Goal: Navigation & Orientation: Find specific page/section

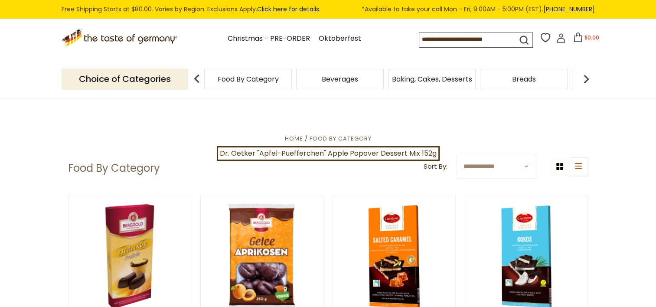
click at [240, 78] on span "Food By Category" at bounding box center [248, 79] width 61 height 7
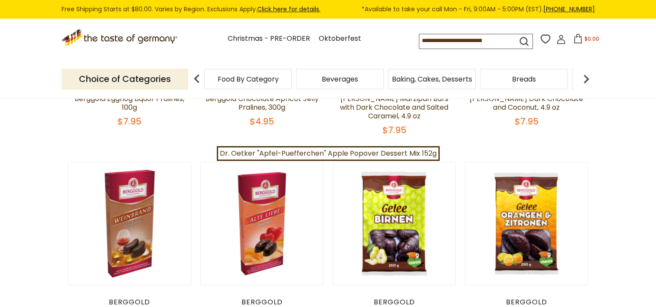
scroll to position [260, 0]
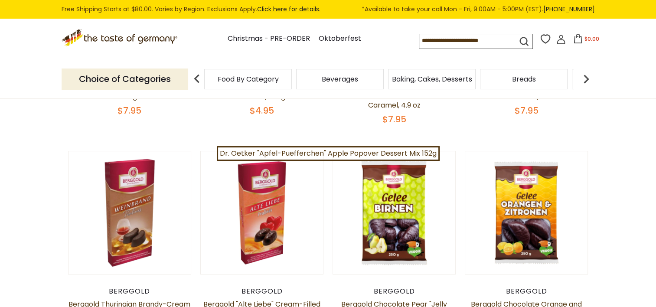
click at [586, 80] on img at bounding box center [585, 78] width 17 height 17
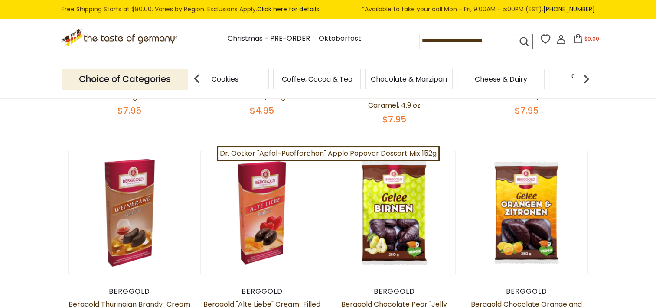
click at [586, 80] on img at bounding box center [585, 78] width 17 height 17
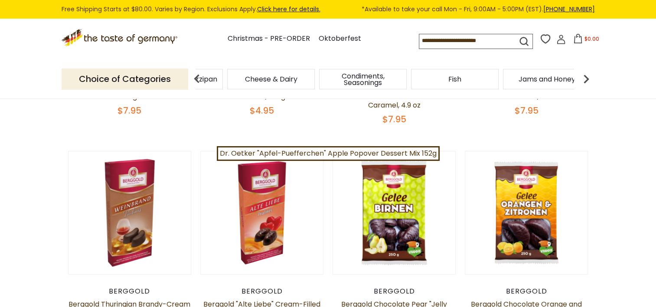
click at [585, 80] on img at bounding box center [585, 78] width 17 height 17
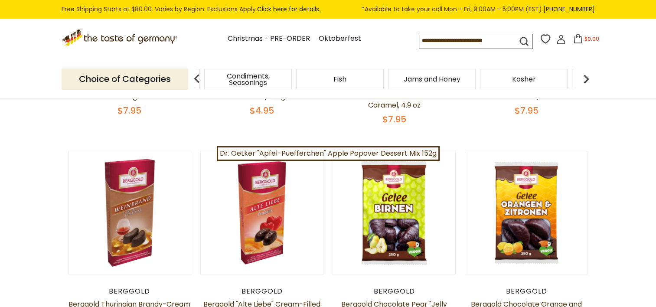
click at [585, 80] on img at bounding box center [585, 78] width 17 height 17
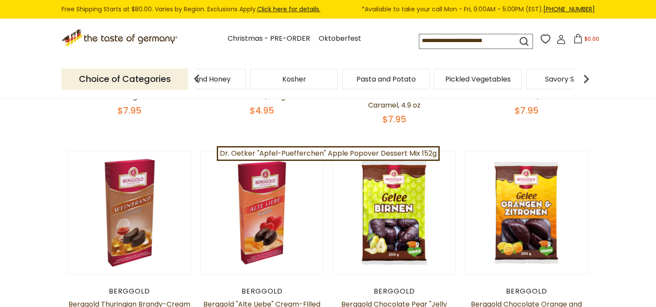
click at [585, 80] on img at bounding box center [585, 78] width 17 height 17
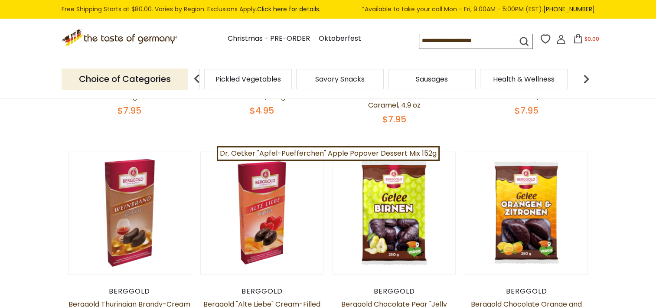
click at [438, 78] on span "Sausages" at bounding box center [432, 79] width 32 height 7
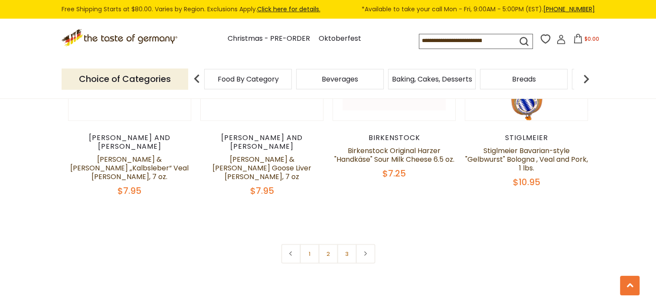
scroll to position [2211, 0]
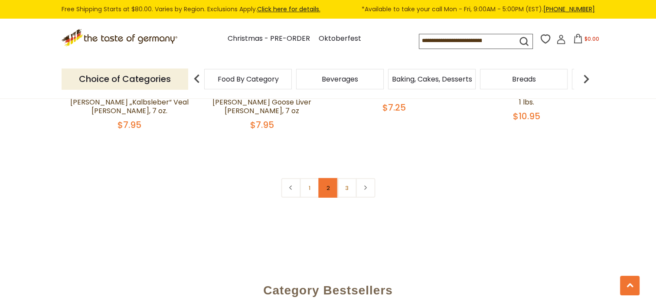
click at [326, 178] on link "2" at bounding box center [328, 188] width 20 height 20
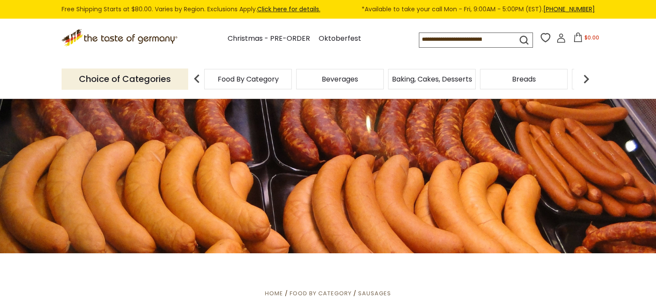
scroll to position [0, 0]
